Goal: Information Seeking & Learning: Learn about a topic

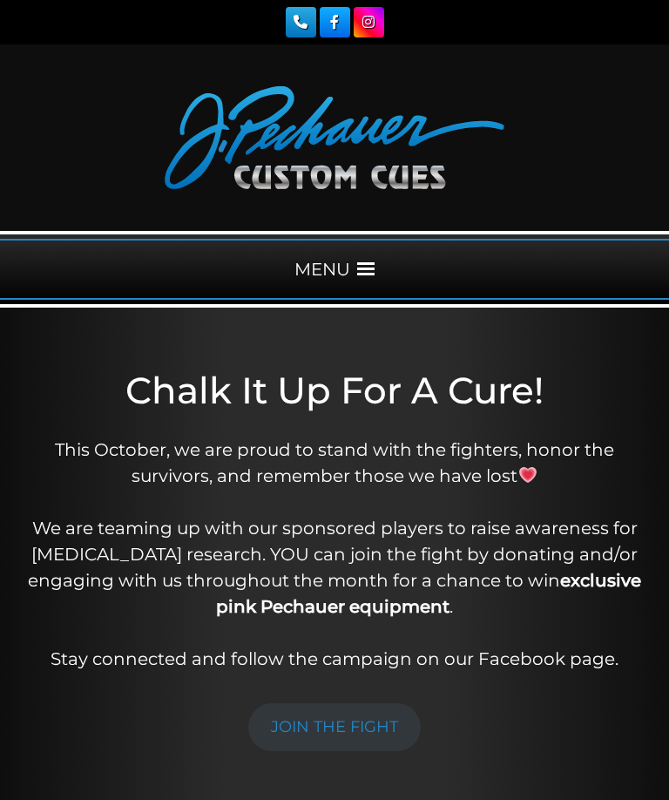
click at [366, 261] on span at bounding box center [365, 269] width 17 height 17
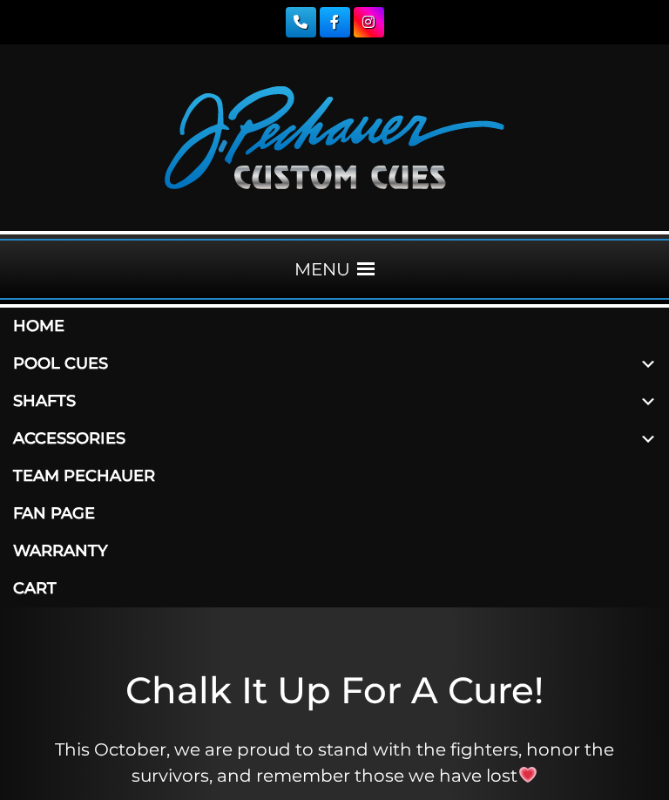
click at [642, 366] on span at bounding box center [649, 363] width 42 height 37
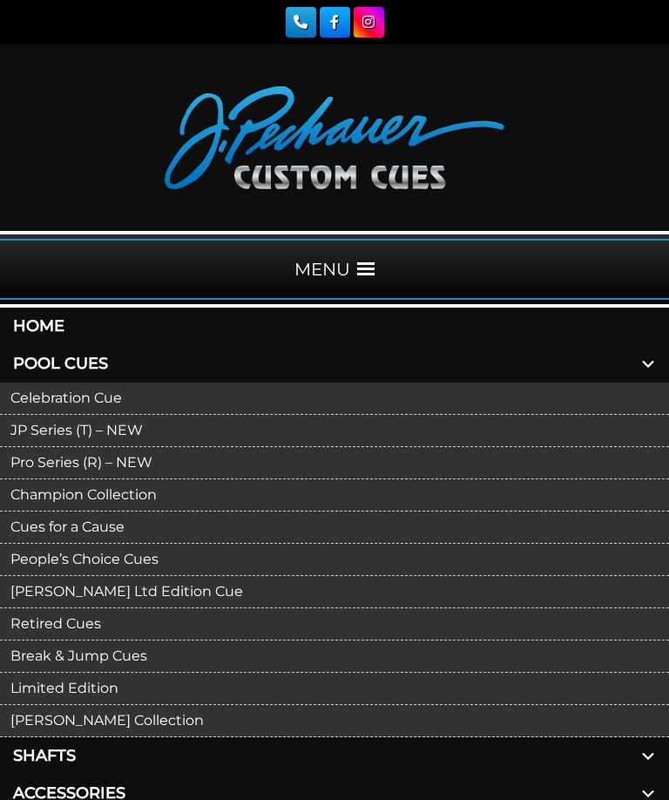
click at [111, 391] on link "Celebration Cue" at bounding box center [334, 399] width 669 height 32
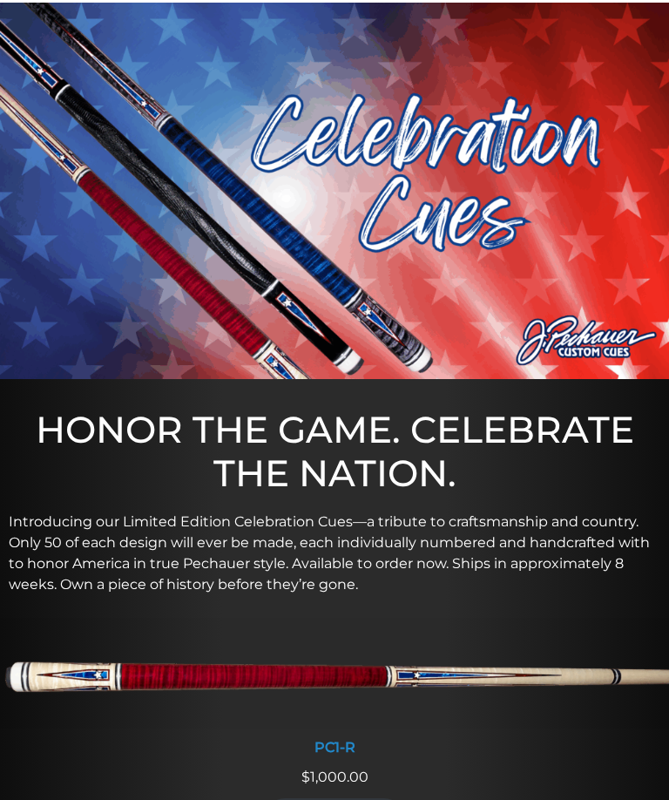
scroll to position [302, 0]
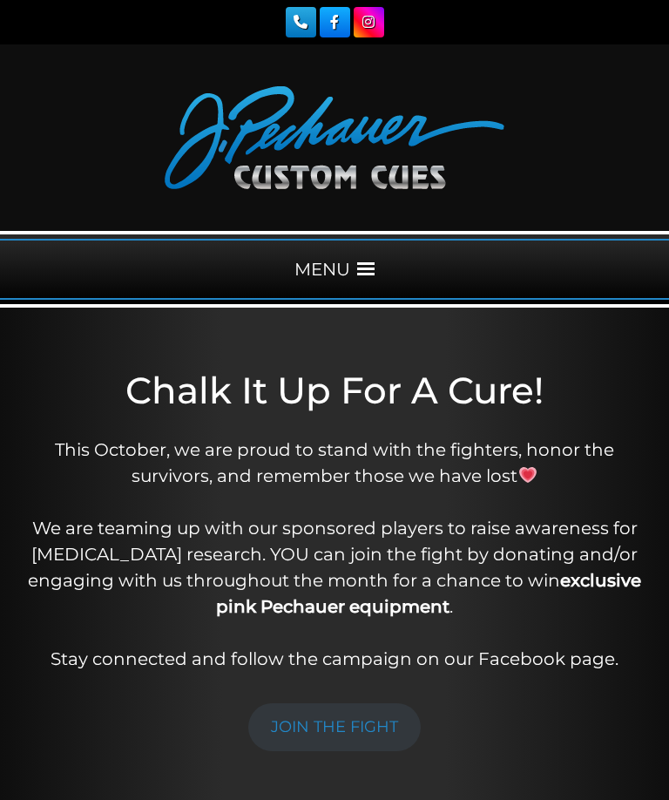
click at [370, 269] on span at bounding box center [365, 269] width 17 height 17
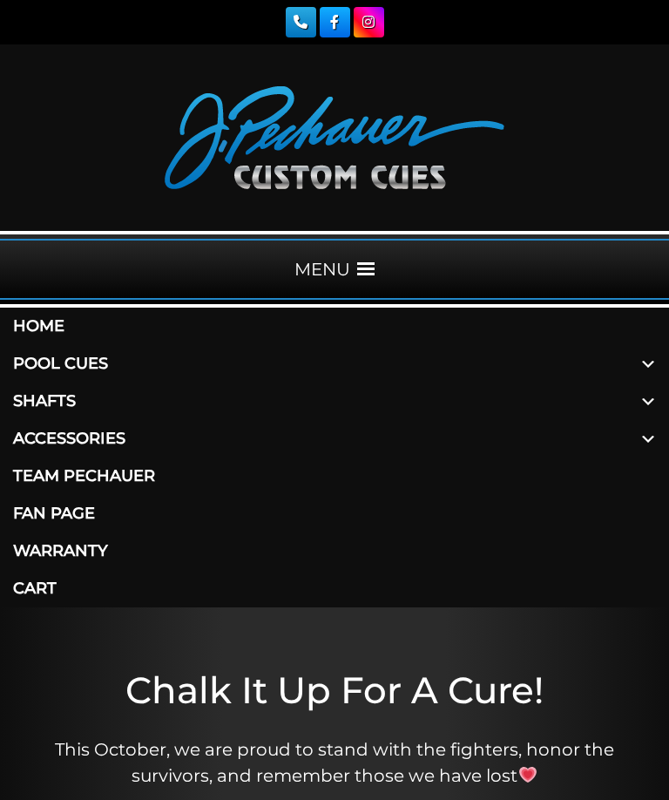
click at [112, 355] on link "Pool Cues" at bounding box center [334, 363] width 669 height 37
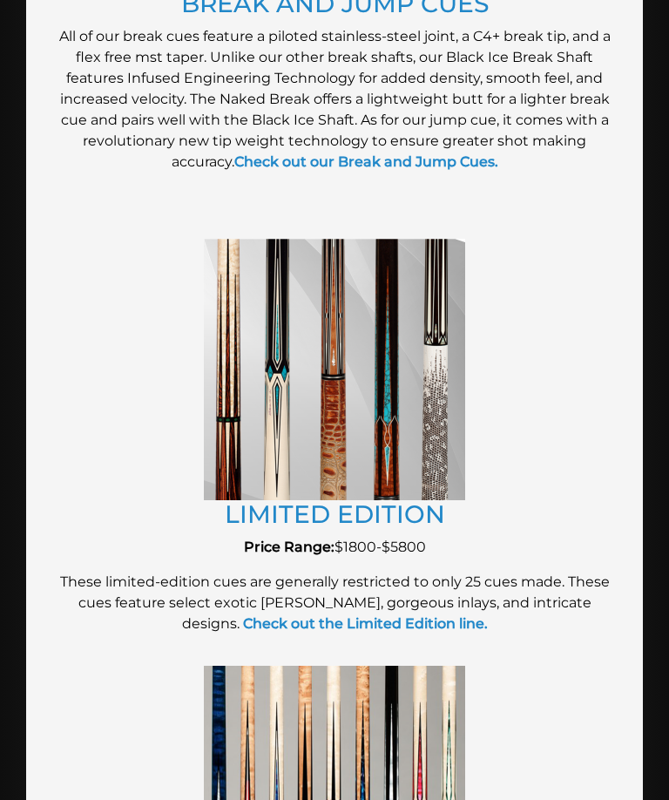
scroll to position [3104, 0]
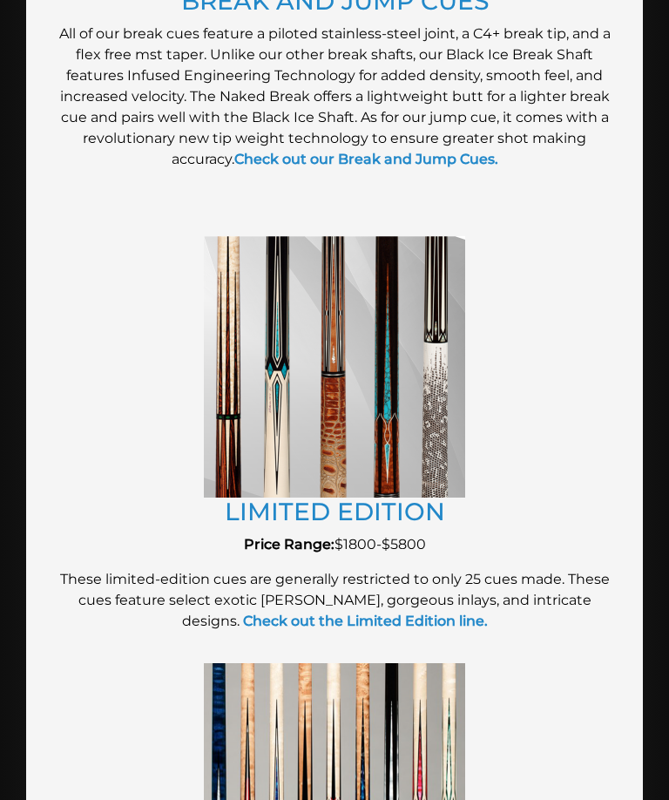
click at [353, 407] on img at bounding box center [334, 366] width 261 height 261
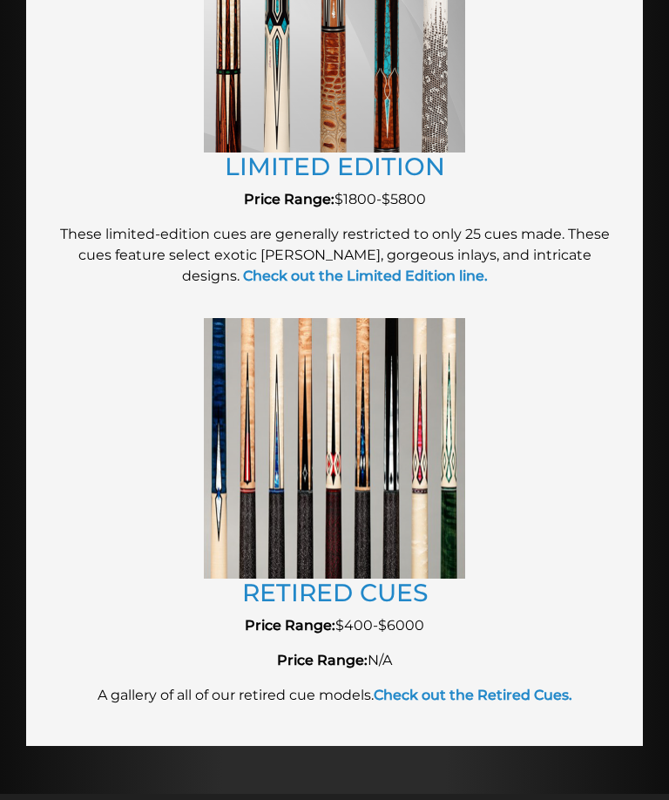
scroll to position [3451, 0]
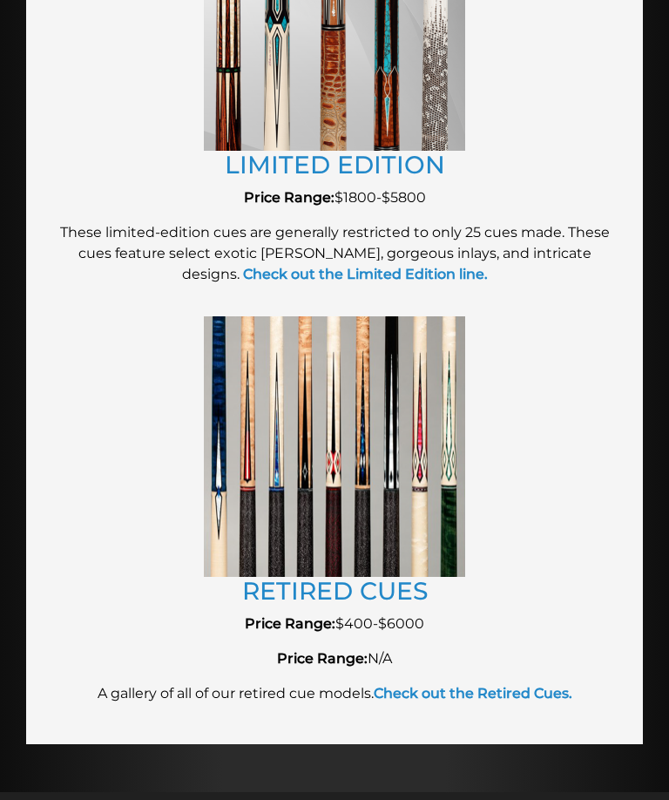
click at [383, 464] on img at bounding box center [334, 446] width 261 height 261
click at [389, 519] on img at bounding box center [334, 446] width 261 height 261
click at [518, 695] on strong "Check out the Retired Cues." at bounding box center [473, 693] width 199 height 17
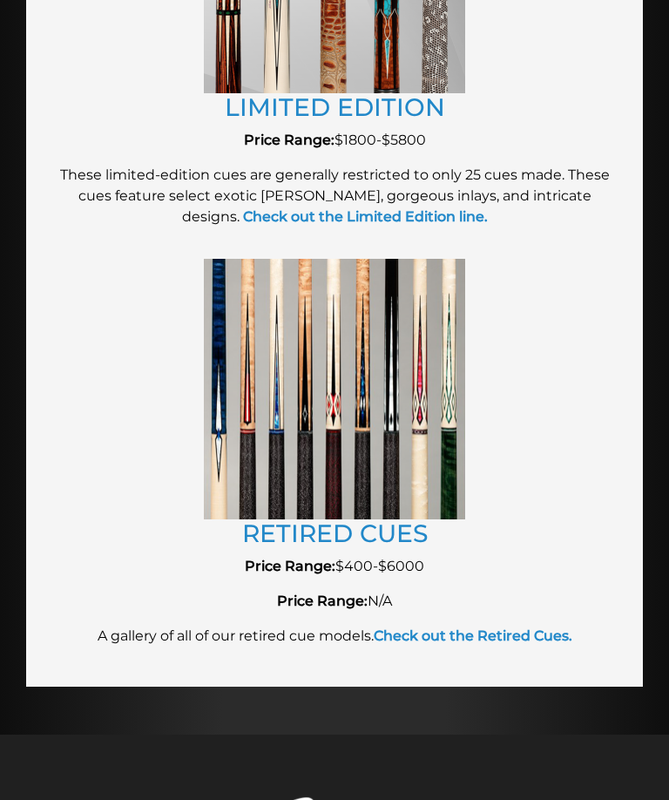
click at [445, 628] on strong "Check out the Retired Cues." at bounding box center [473, 636] width 199 height 17
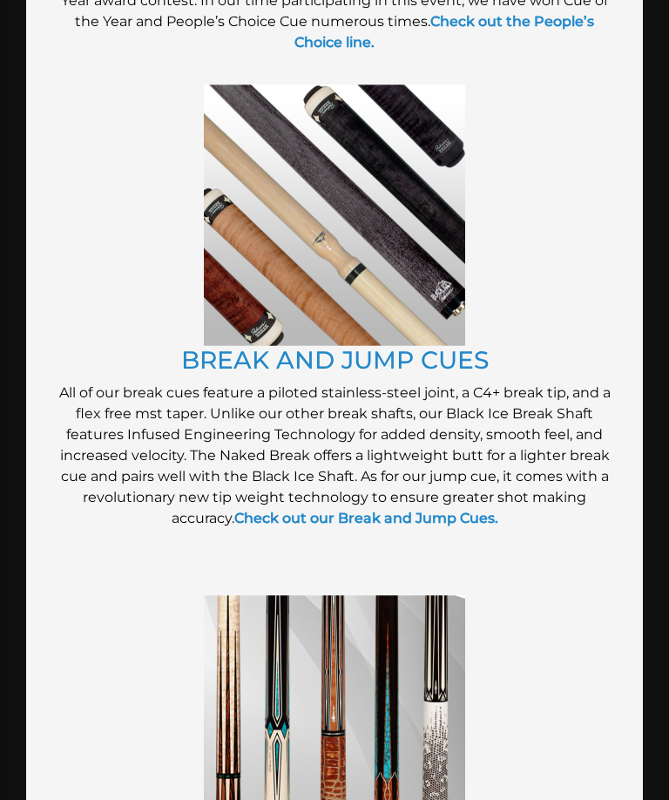
scroll to position [2738, 0]
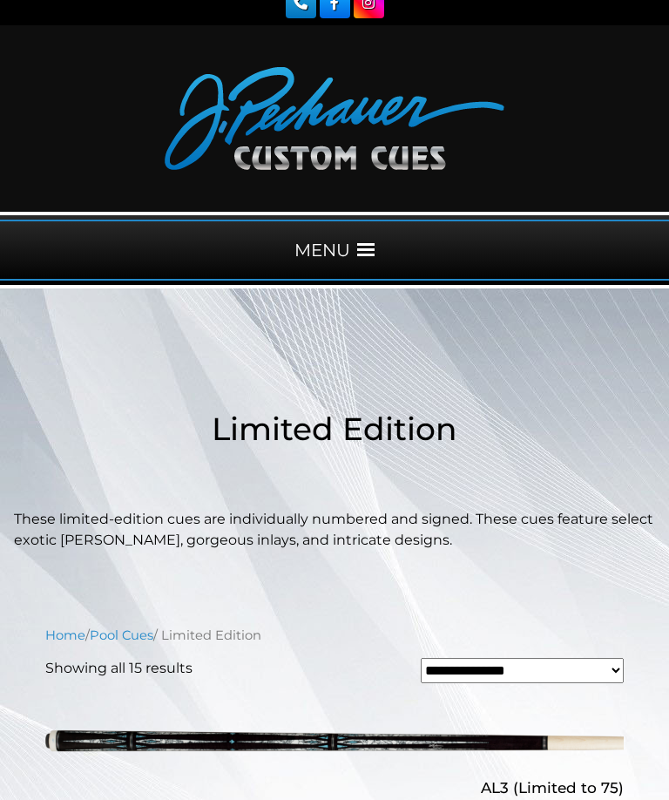
scroll to position [15, 0]
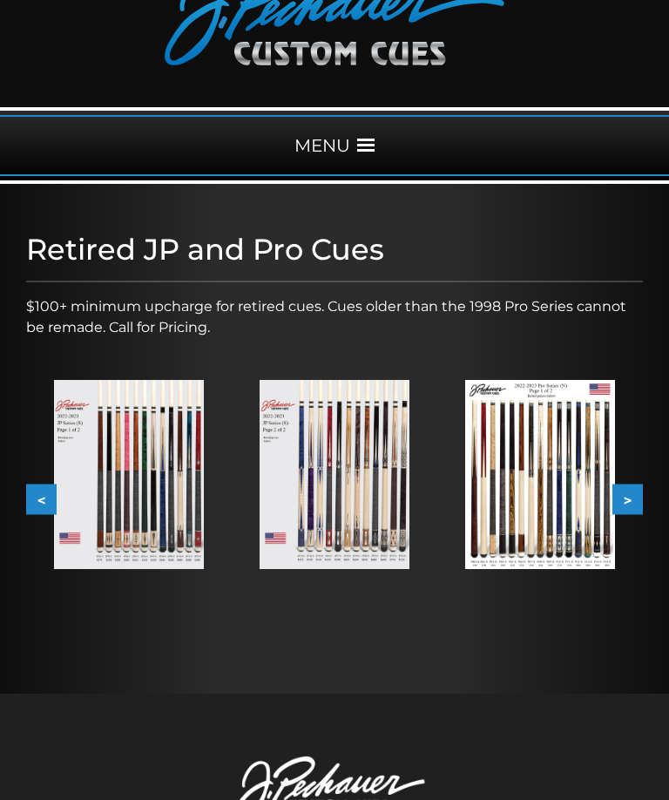
scroll to position [126, 0]
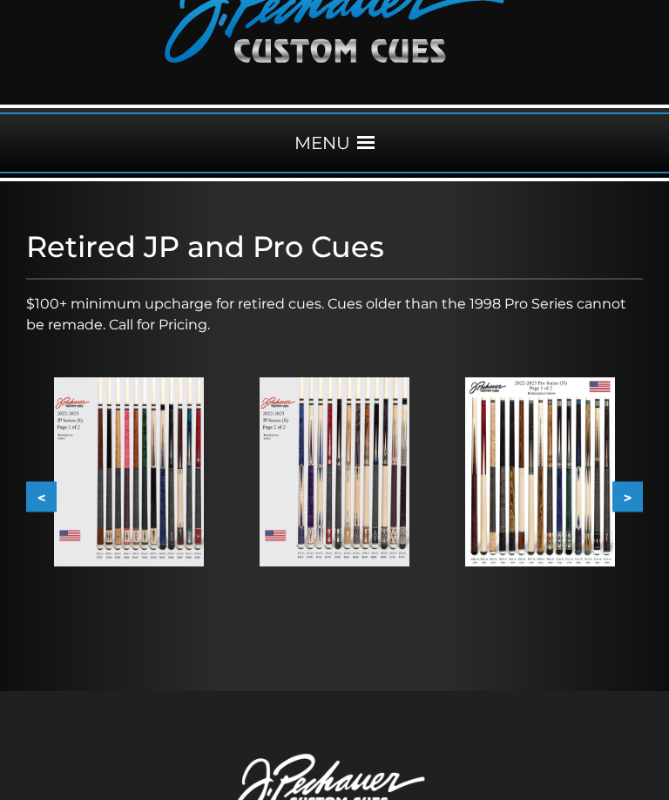
click at [628, 500] on button ">" at bounding box center [628, 496] width 31 height 31
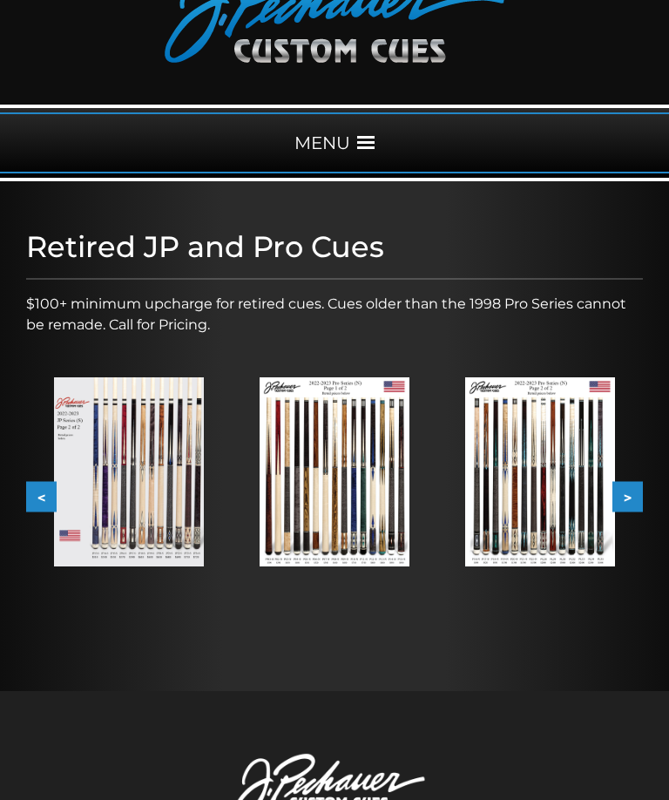
click at [628, 506] on button ">" at bounding box center [628, 496] width 31 height 31
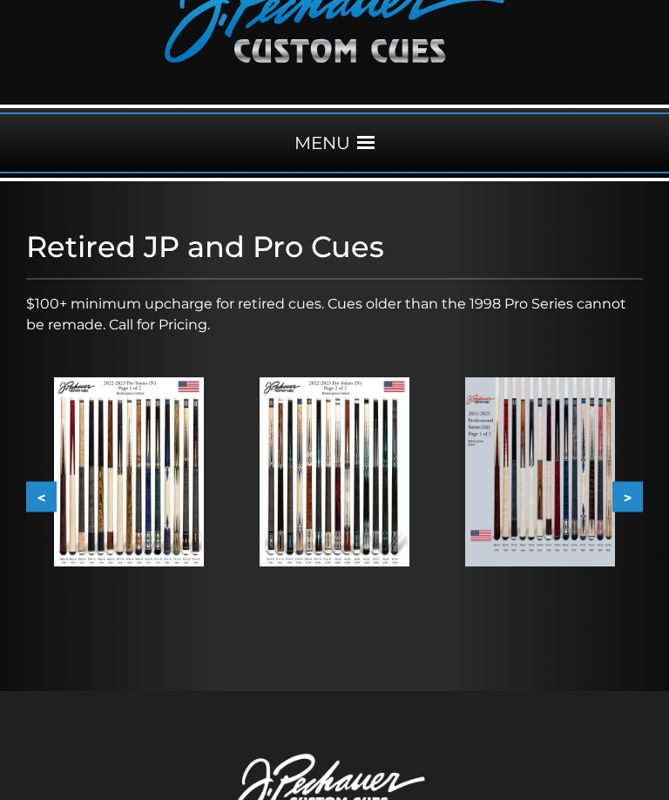
click at [631, 505] on button ">" at bounding box center [628, 496] width 31 height 31
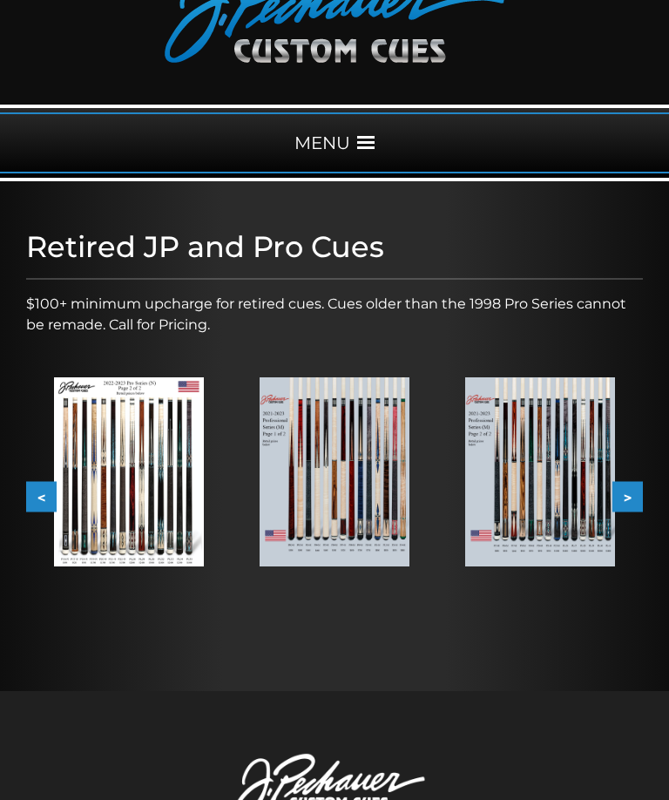
click at [634, 503] on button ">" at bounding box center [628, 496] width 31 height 31
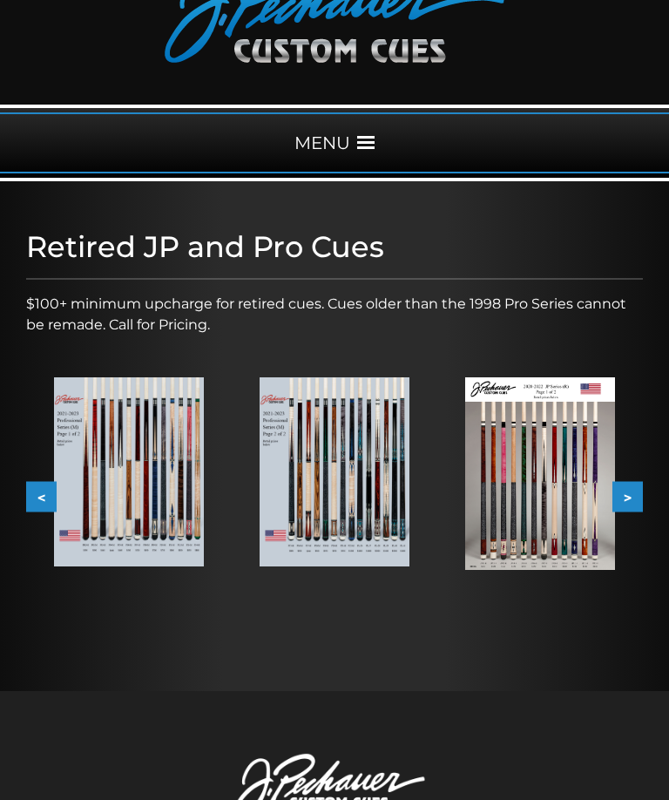
click at [375, 473] on img at bounding box center [335, 471] width 150 height 189
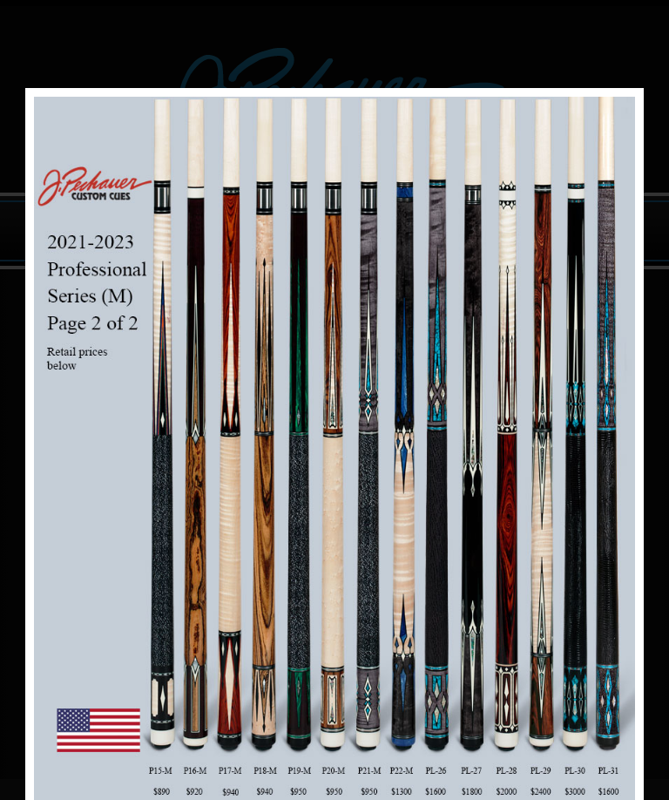
scroll to position [0, 0]
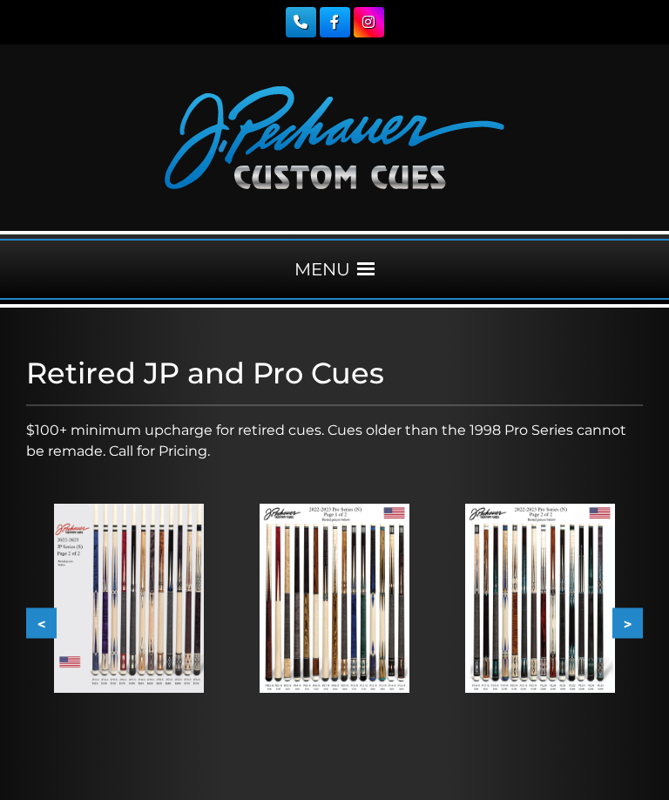
click at [631, 633] on button ">" at bounding box center [628, 622] width 31 height 31
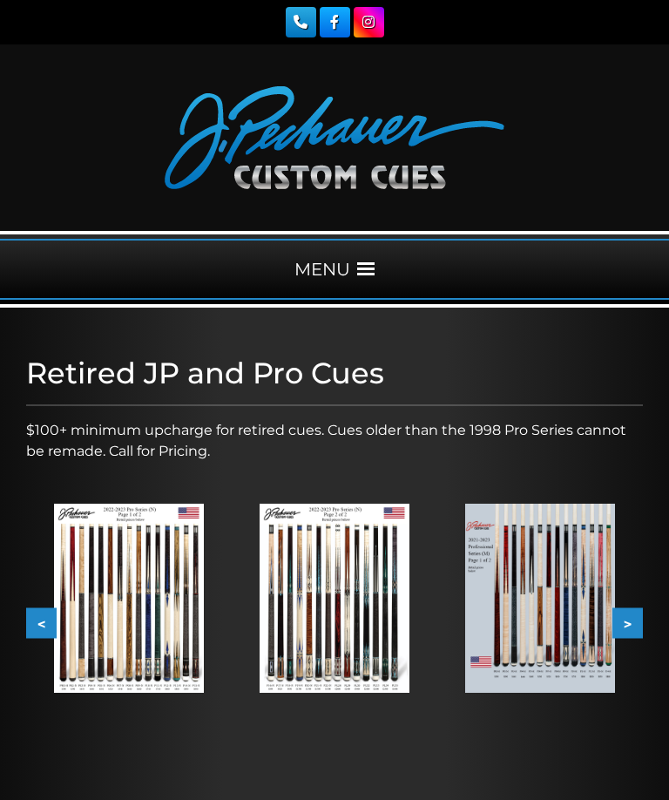
click at [641, 619] on button ">" at bounding box center [628, 622] width 31 height 31
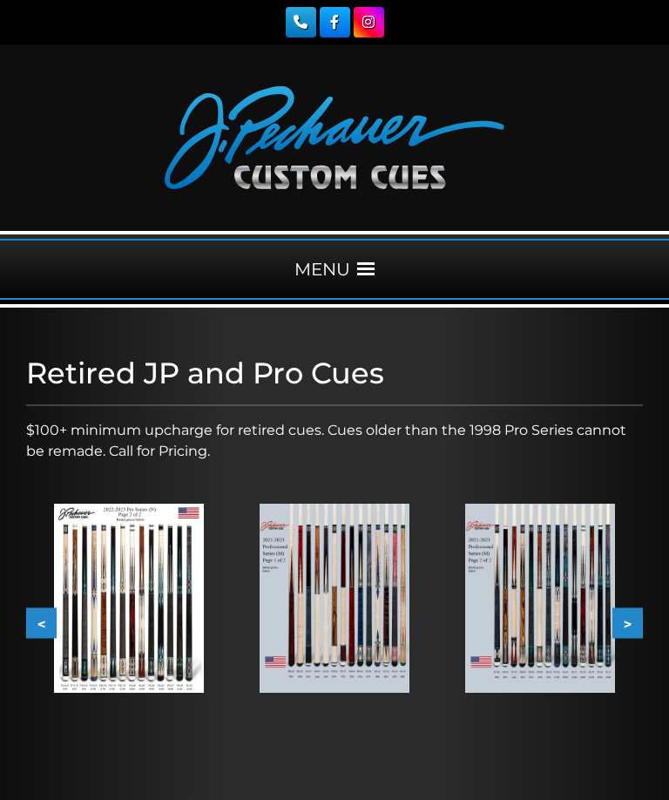
click at [630, 626] on button ">" at bounding box center [628, 622] width 31 height 31
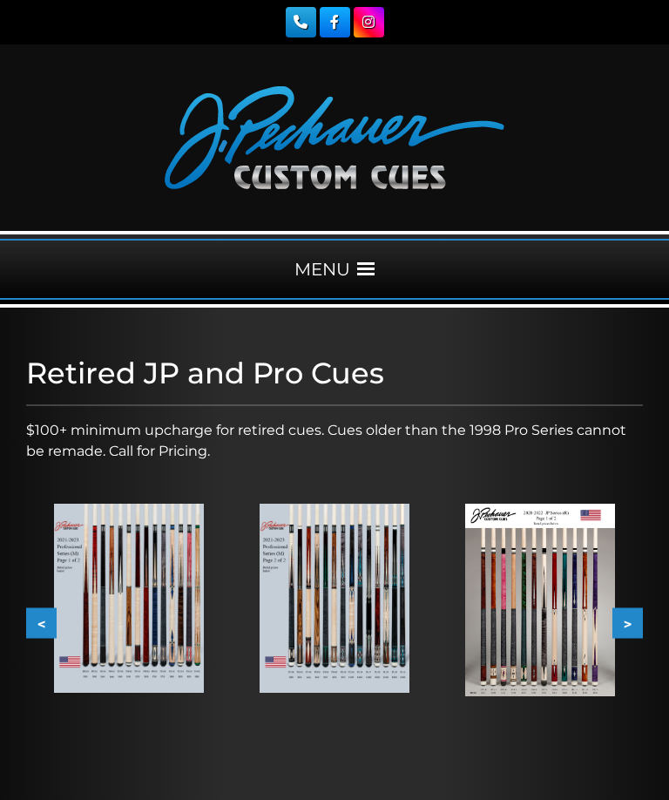
click at [632, 628] on button ">" at bounding box center [628, 622] width 31 height 31
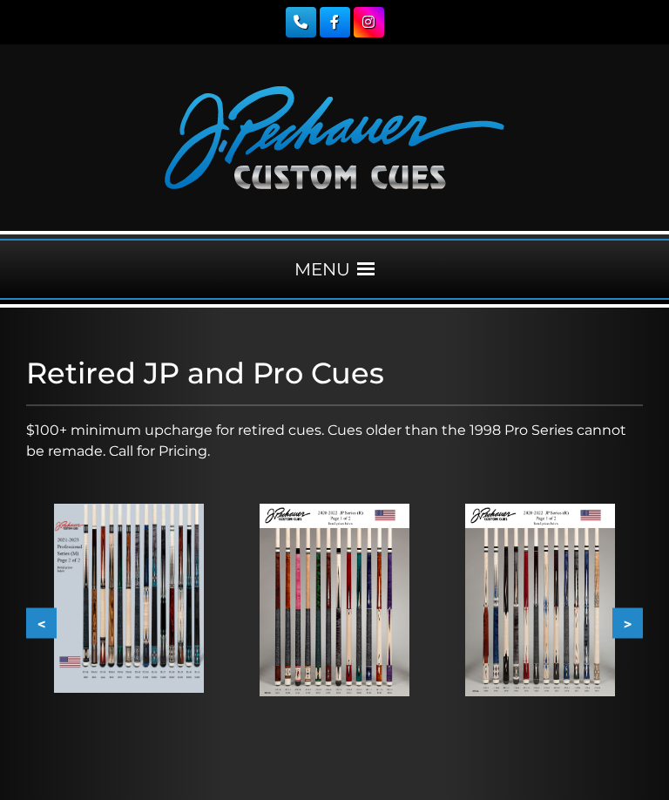
click at [631, 623] on button ">" at bounding box center [628, 622] width 31 height 31
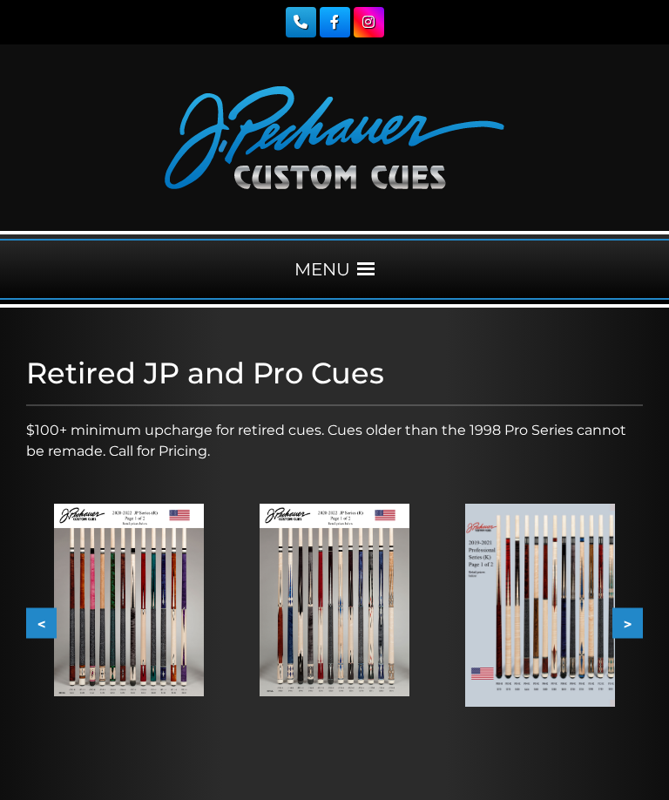
click at [631, 628] on button ">" at bounding box center [628, 622] width 31 height 31
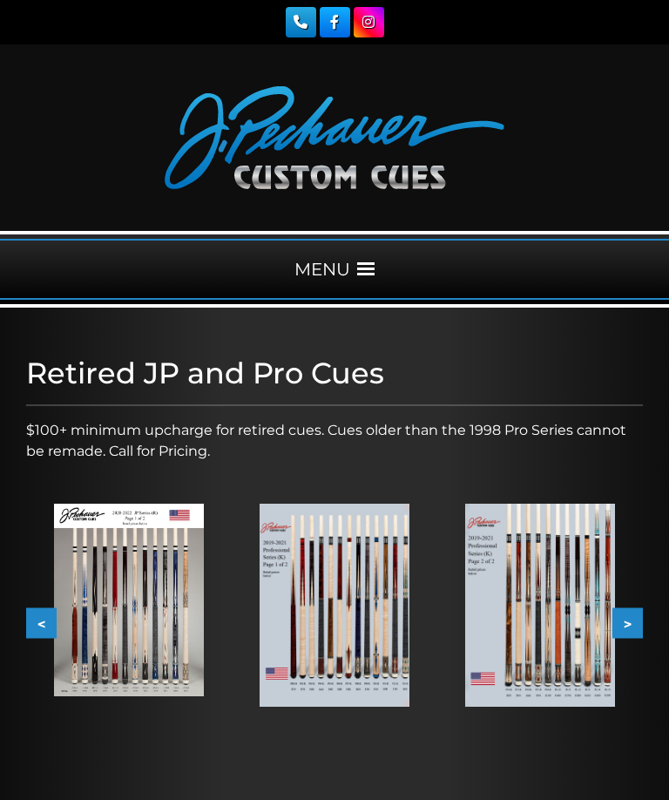
click at [641, 629] on button ">" at bounding box center [628, 622] width 31 height 31
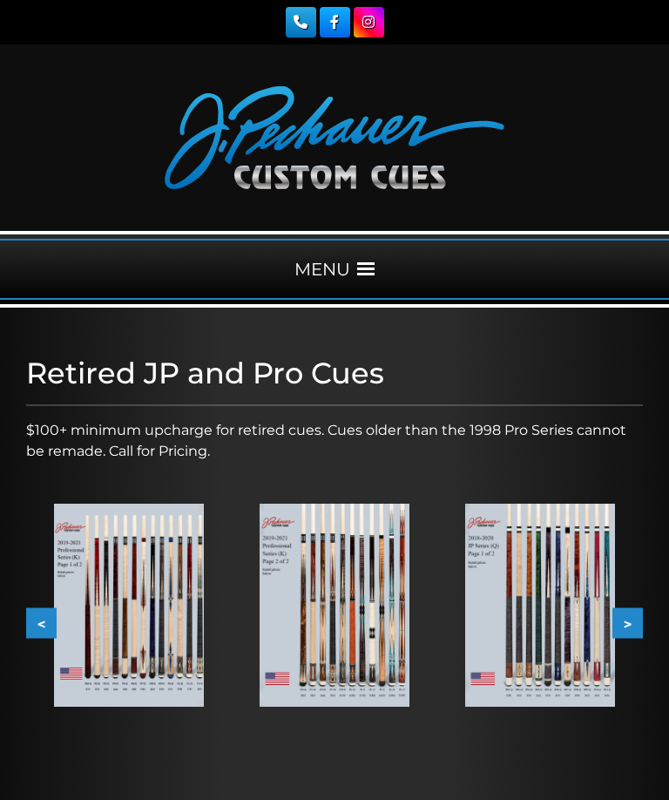
click at [374, 627] on img at bounding box center [335, 605] width 150 height 203
